Goal: Find contact information: Find contact information

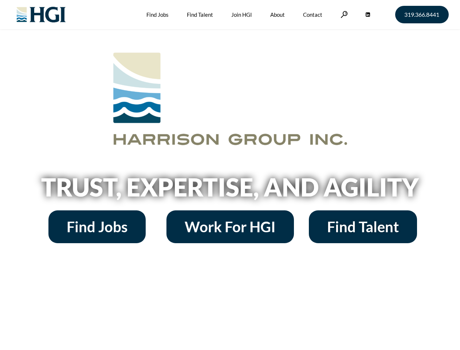
click at [230, 175] on h2 "Trust, Expertise, and Agility" at bounding box center [230, 187] width 415 height 25
click at [343, 14] on link at bounding box center [344, 14] width 7 height 7
